Goal: Transaction & Acquisition: Register for event/course

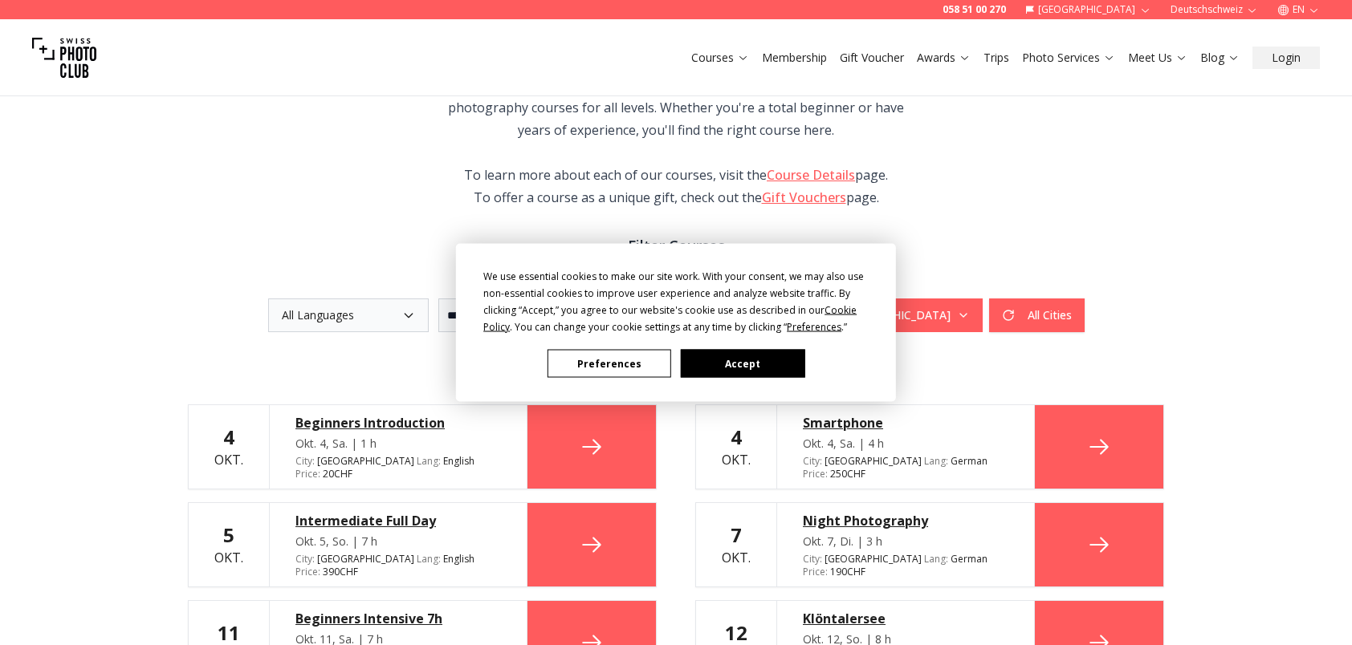
click at [767, 372] on button "Accept" at bounding box center [743, 364] width 124 height 28
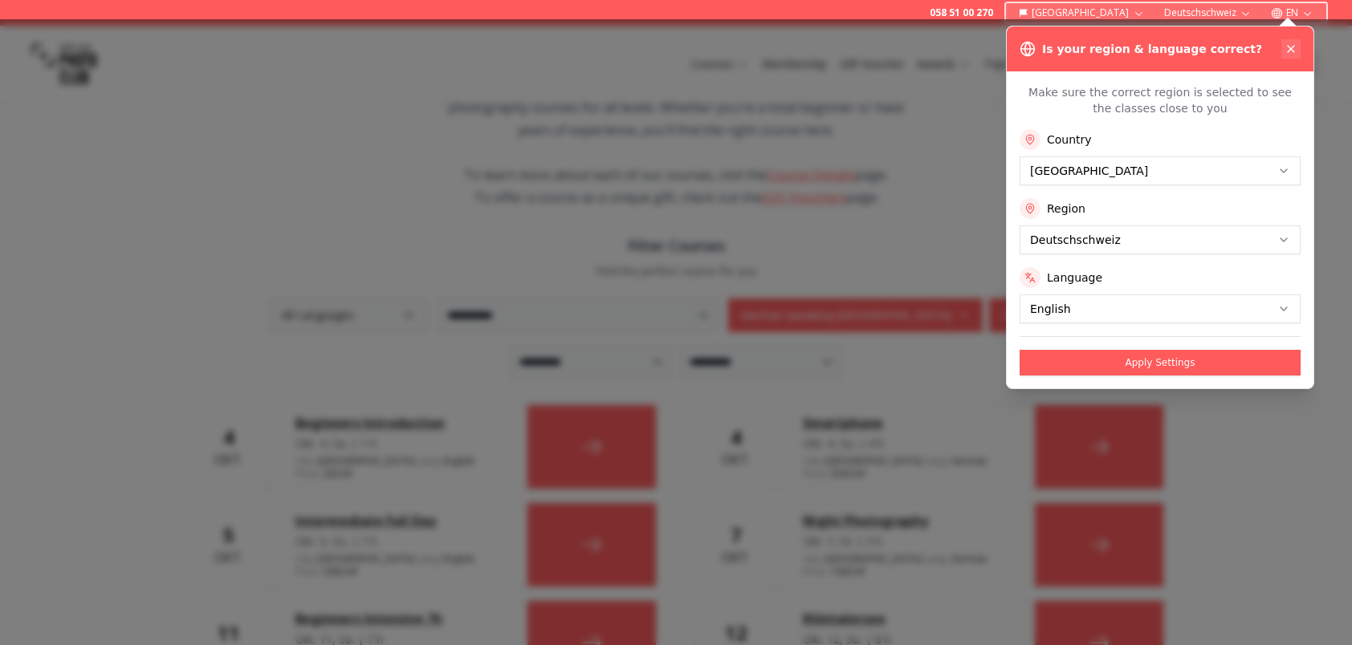
click at [1291, 52] on icon at bounding box center [1290, 49] width 13 height 13
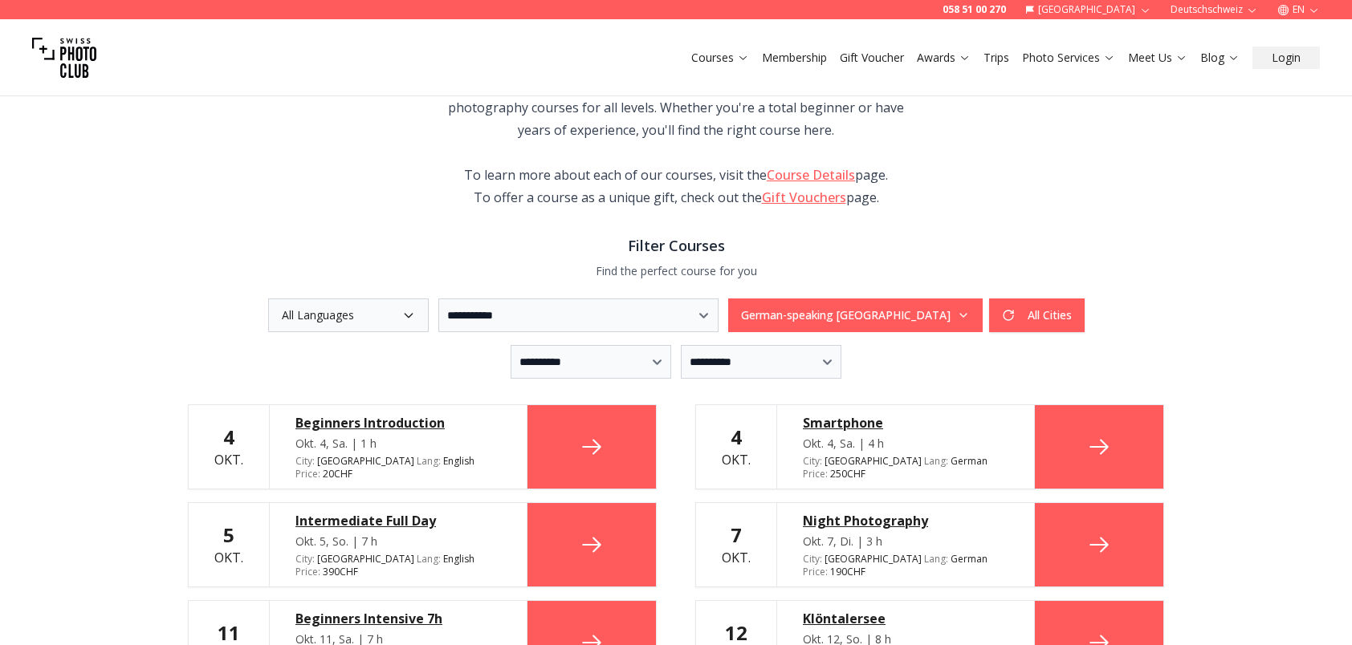
scroll to position [241, 0]
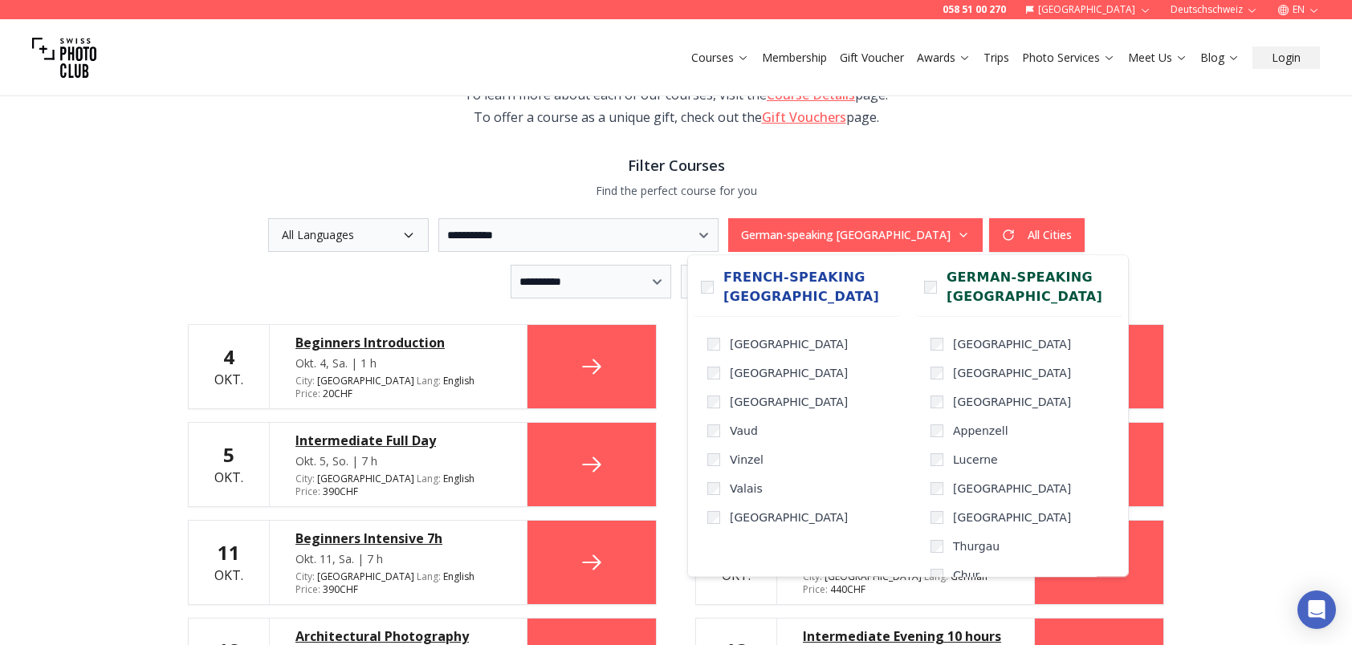
click at [970, 235] on icon "button" at bounding box center [963, 235] width 13 height 13
click at [931, 381] on label "[GEOGRAPHIC_DATA]" at bounding box center [1024, 373] width 201 height 29
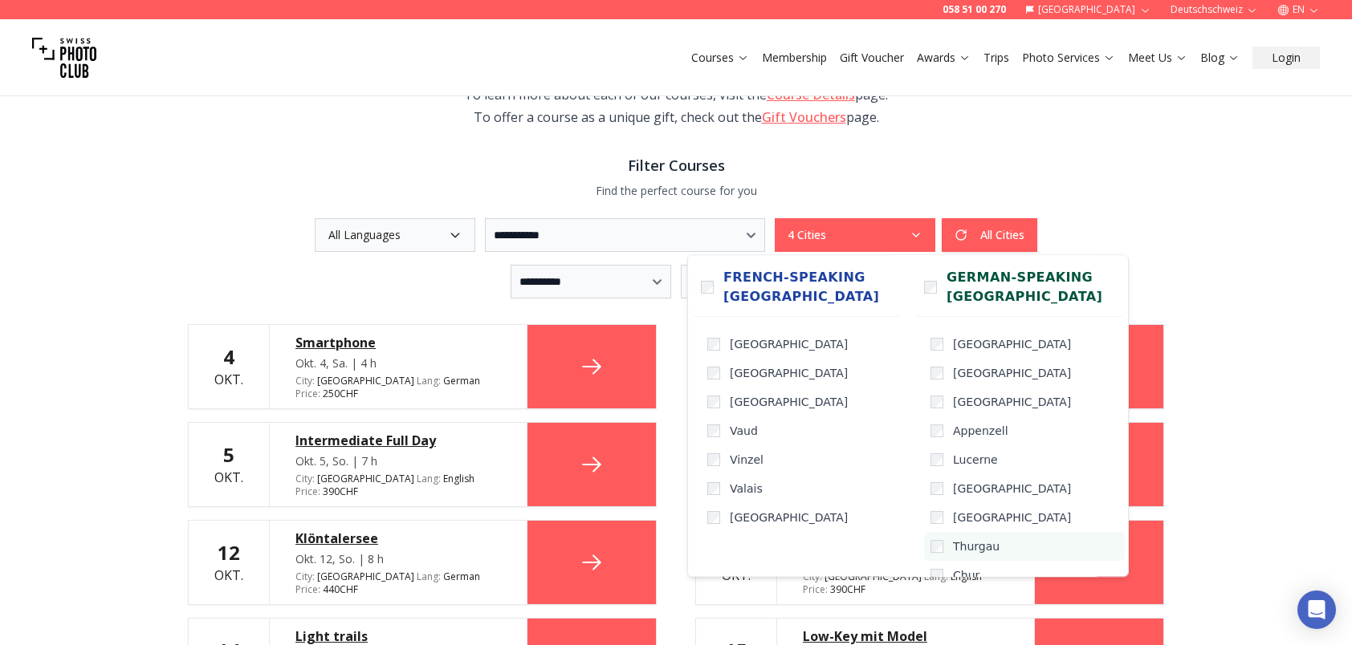
click at [938, 548] on label "Thurgau" at bounding box center [1024, 546] width 201 height 29
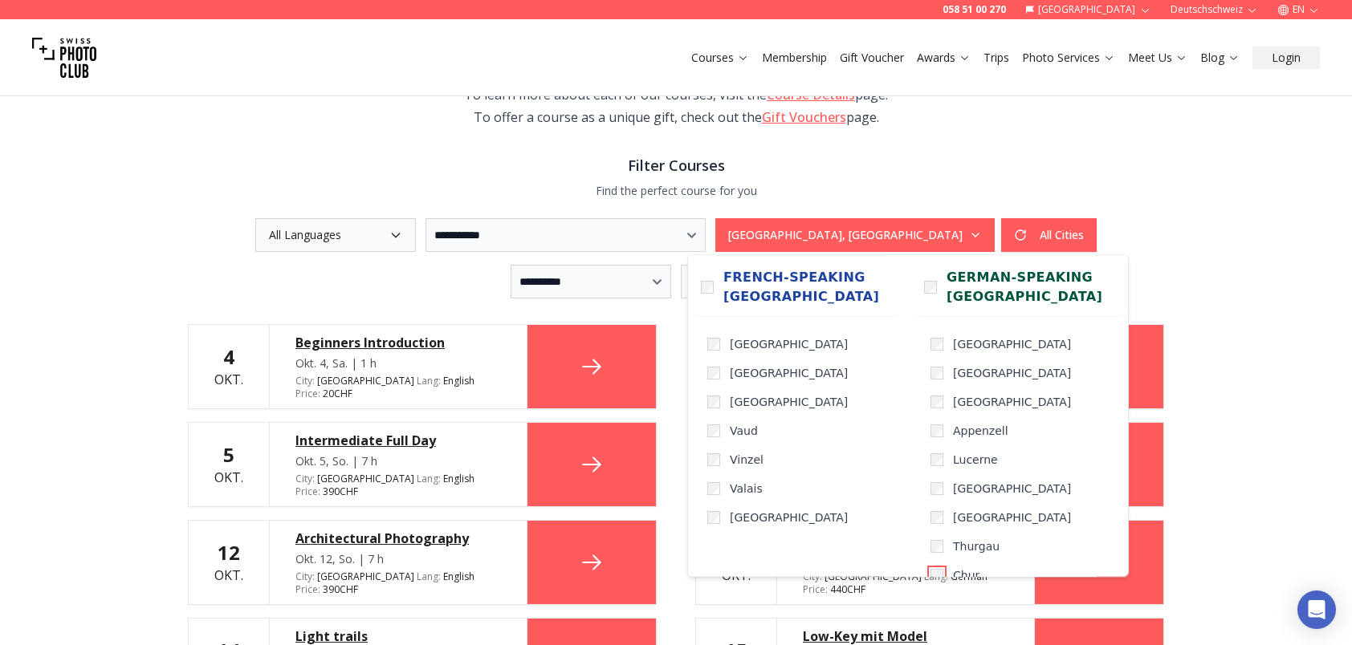
scroll to position [16, 0]
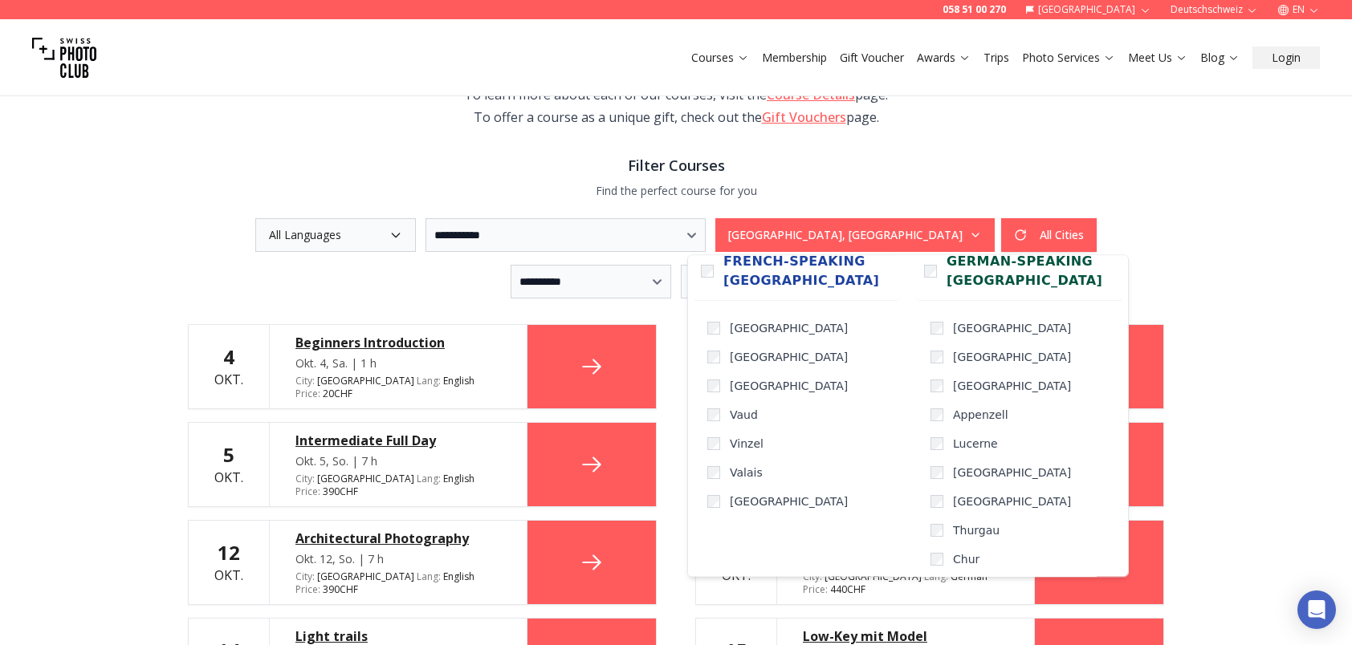
click at [1253, 337] on div "**********" at bounding box center [676, 644] width 1352 height 1617
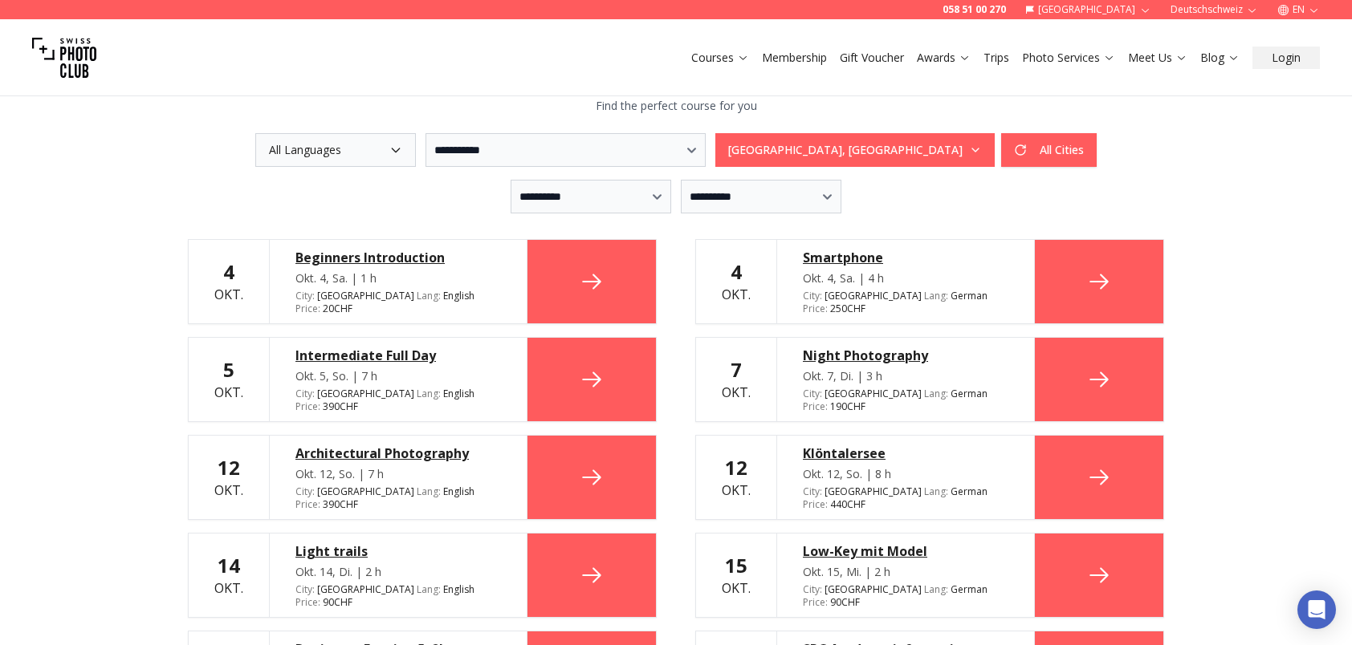
scroll to position [241, 0]
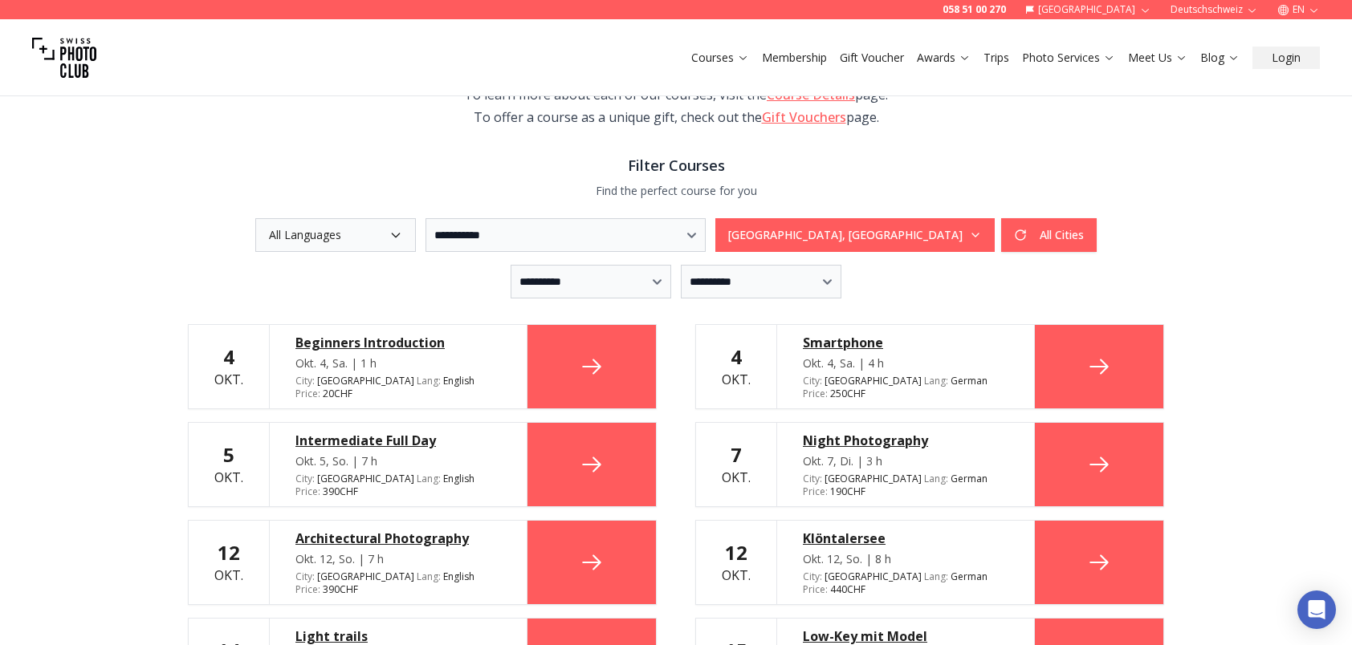
click at [938, 234] on button "[GEOGRAPHIC_DATA], [GEOGRAPHIC_DATA]" at bounding box center [854, 235] width 279 height 34
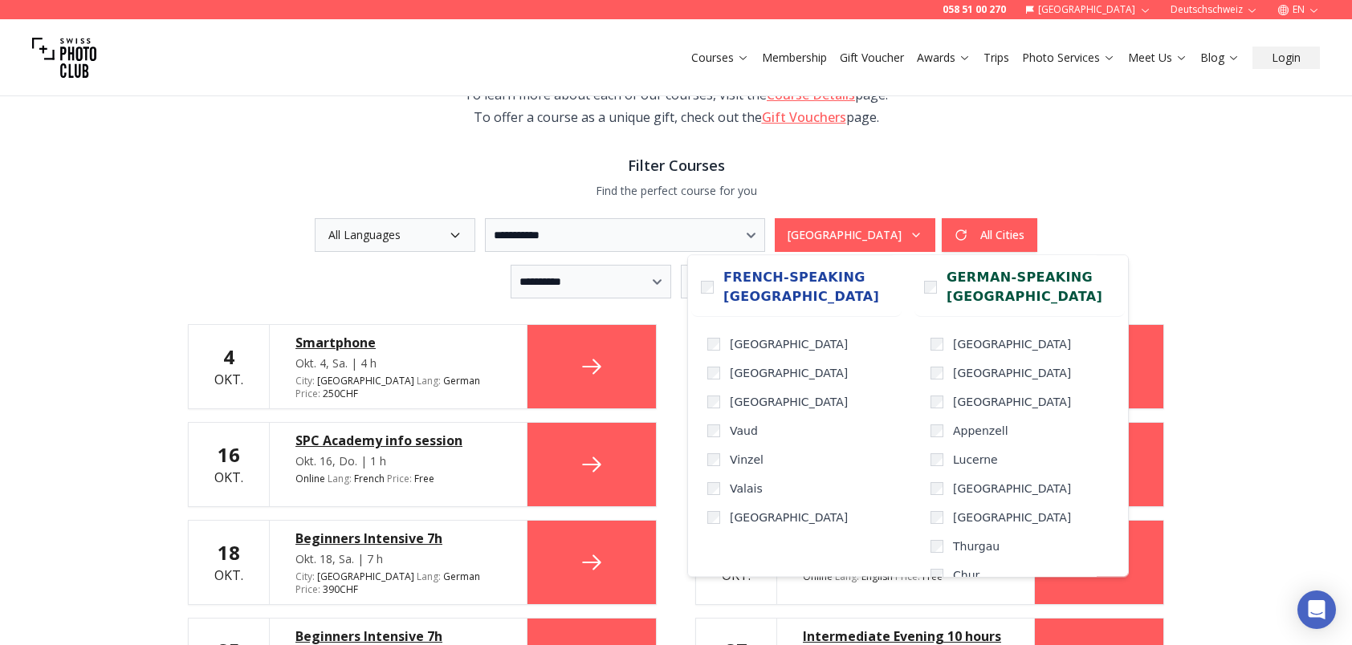
click at [1202, 238] on div "**********" at bounding box center [676, 647] width 1352 height 1623
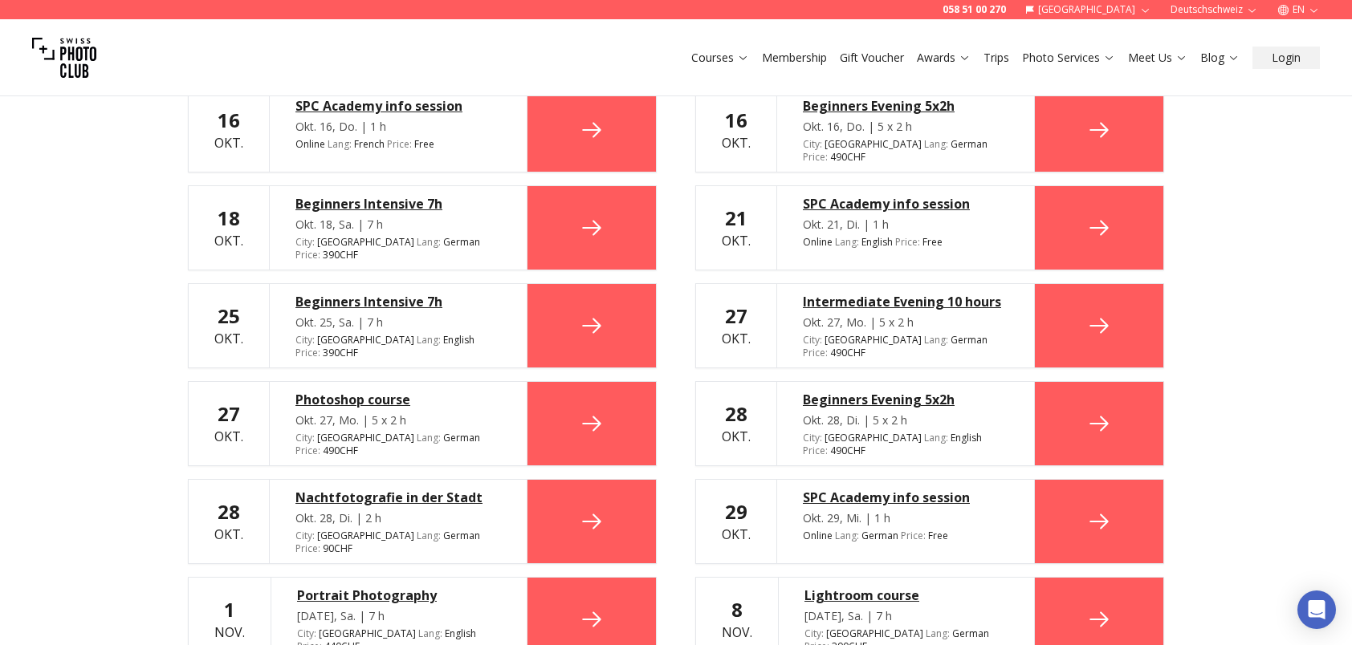
scroll to position [642, 0]
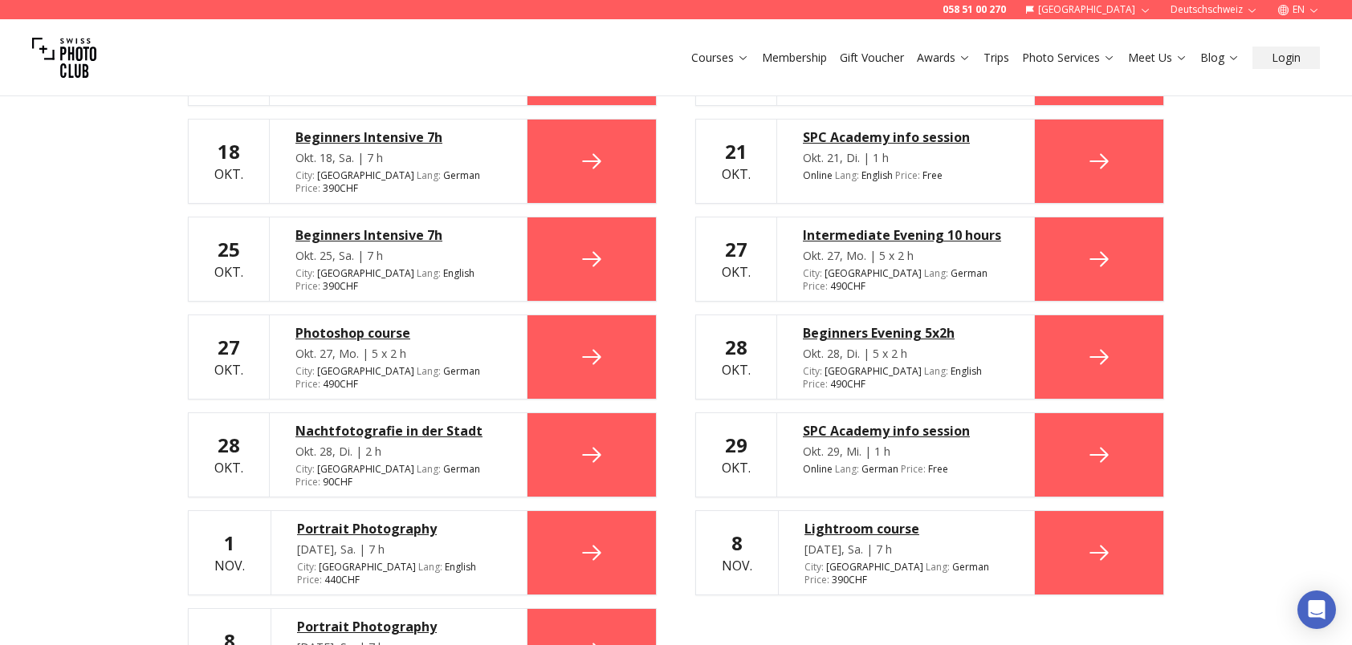
click at [900, 519] on div "Lightroom course" at bounding box center [906, 528] width 204 height 19
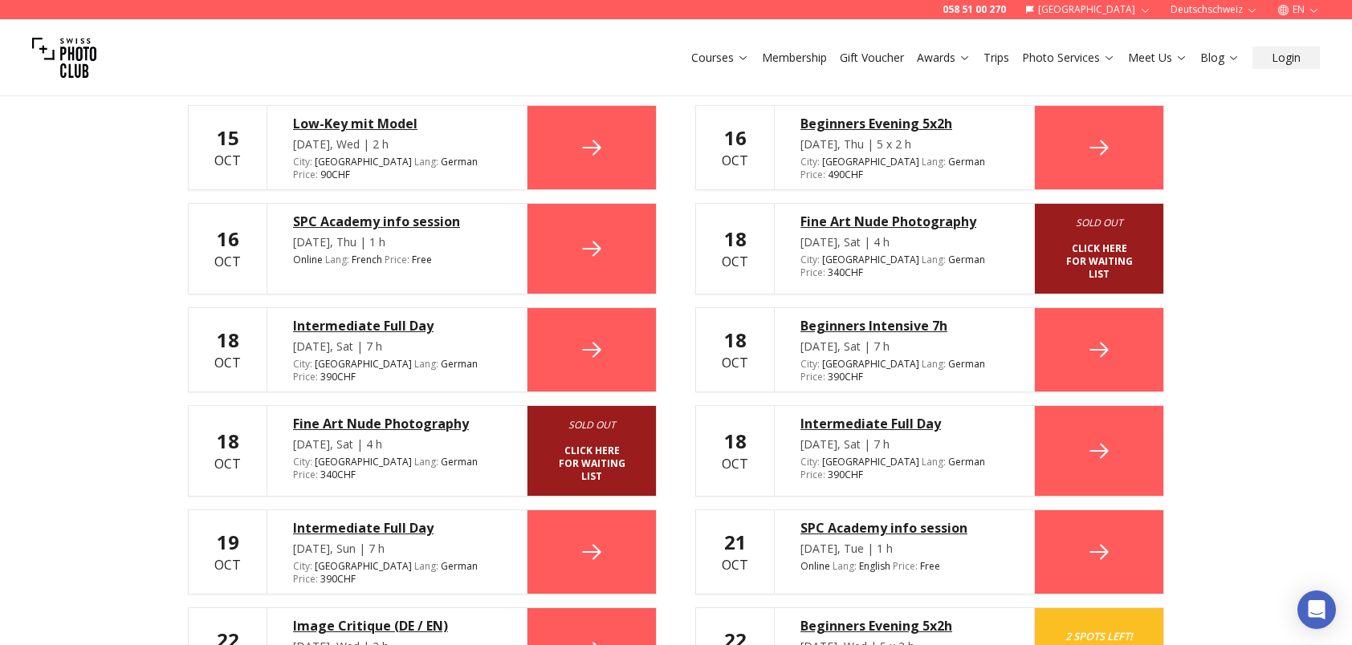
scroll to position [1061, 0]
